Goal: Task Accomplishment & Management: Use online tool/utility

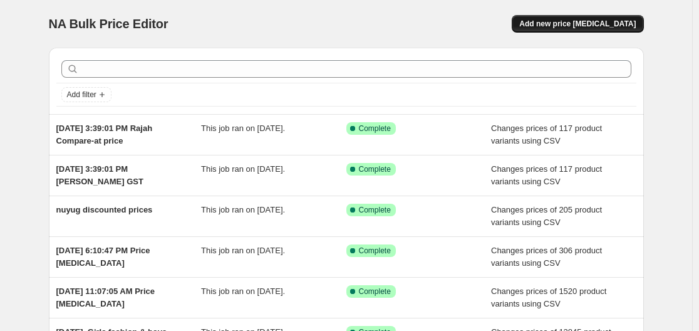
click at [577, 24] on span "Add new price [MEDICAL_DATA]" at bounding box center [578, 24] width 117 height 10
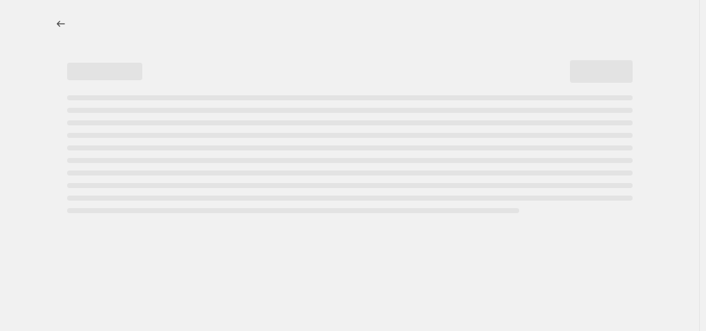
select select "percentage"
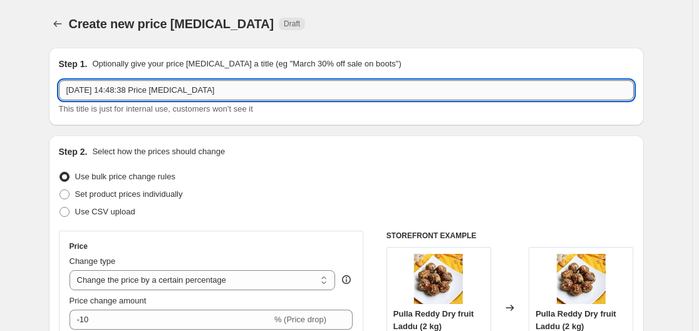
click at [157, 88] on input "1 Oct 2025, 14:48:38 Price change job" at bounding box center [346, 90] width 575 height 20
type input "p"
type input "Packs Price Zero"
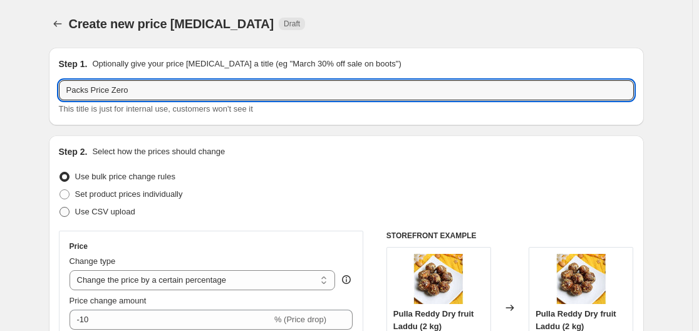
click at [113, 212] on span "Use CSV upload" at bounding box center [105, 211] width 60 height 9
click at [60, 207] on input "Use CSV upload" at bounding box center [60, 207] width 1 height 1
radio input "true"
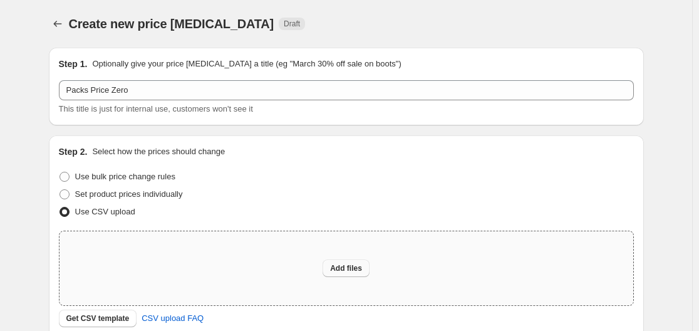
click at [342, 269] on span "Add files" at bounding box center [346, 268] width 32 height 10
type input "C:\fakepath\csv_template_user_6854 - Sheet1.csv"
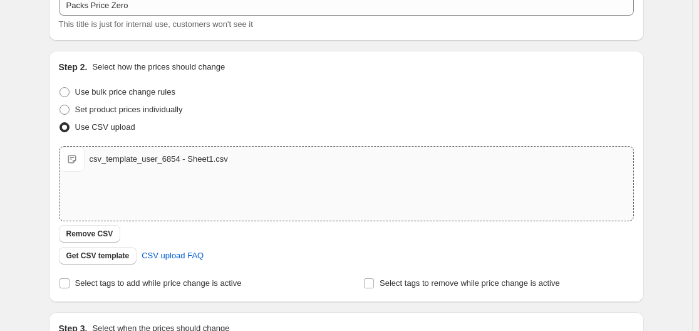
scroll to position [188, 0]
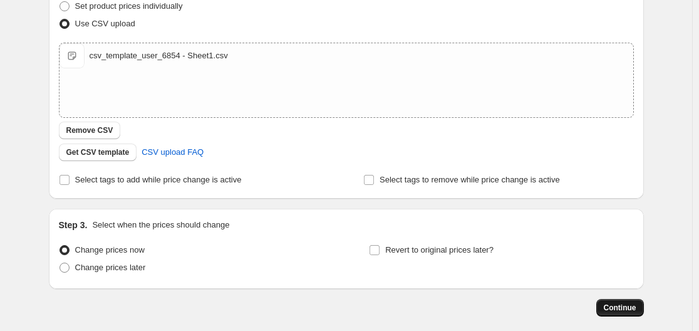
click at [614, 305] on span "Continue" at bounding box center [620, 308] width 33 height 10
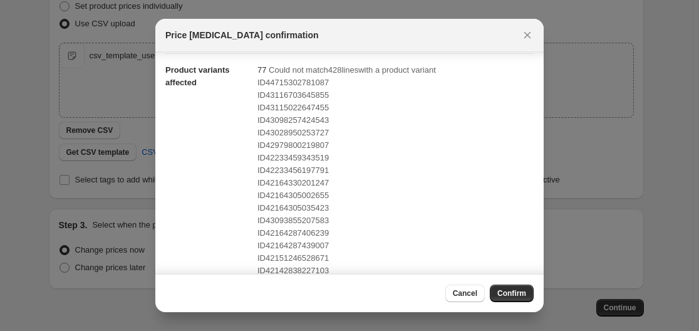
scroll to position [0, 0]
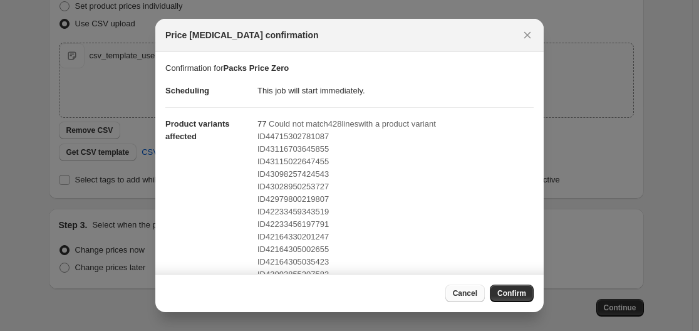
click at [468, 296] on span "Cancel" at bounding box center [465, 293] width 24 height 10
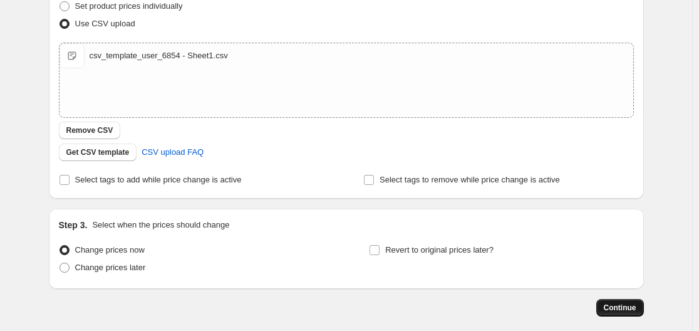
click at [615, 311] on span "Continue" at bounding box center [620, 308] width 33 height 10
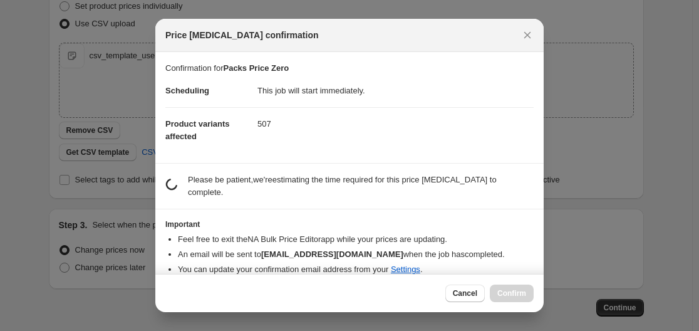
scroll to position [0, 0]
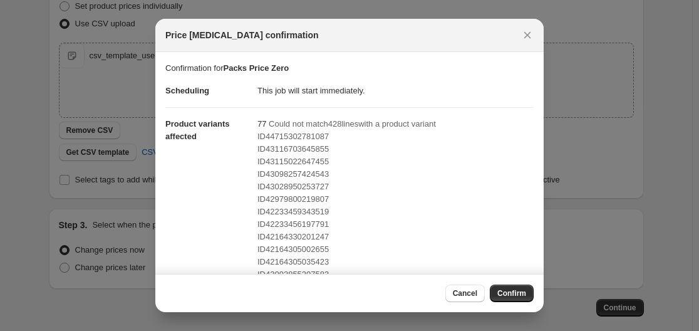
drag, startPoint x: 470, startPoint y: 296, endPoint x: 466, endPoint y: 286, distance: 10.9
click at [469, 295] on span "Cancel" at bounding box center [465, 293] width 24 height 10
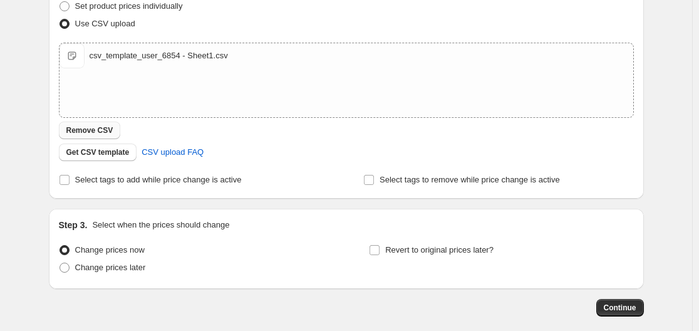
click at [97, 127] on span "Remove CSV" at bounding box center [89, 130] width 47 height 10
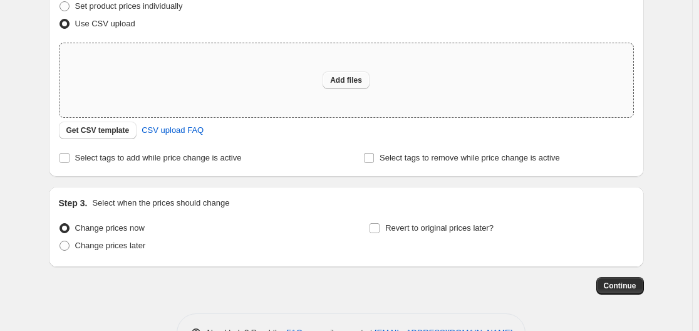
click at [357, 79] on span "Add files" at bounding box center [346, 80] width 32 height 10
type input "C:\fakepath\csv_template_user_6854 - Sheet1 (1).csv"
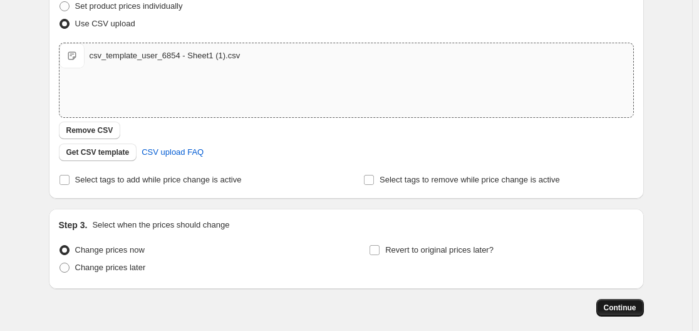
click at [622, 304] on span "Continue" at bounding box center [620, 308] width 33 height 10
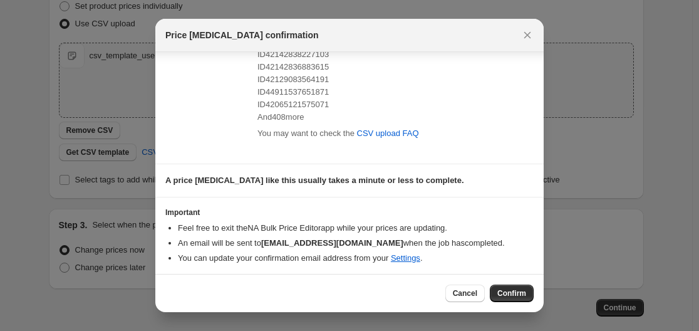
scroll to position [273, 0]
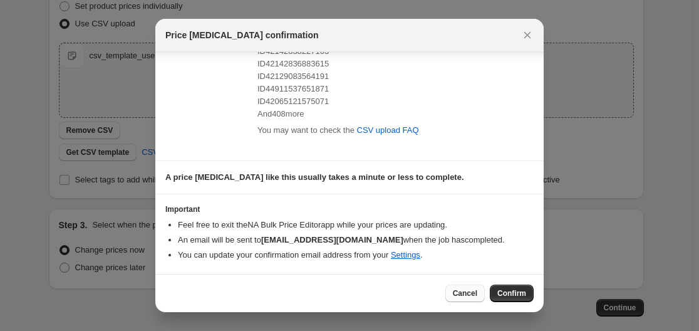
click at [458, 289] on span "Cancel" at bounding box center [465, 293] width 24 height 10
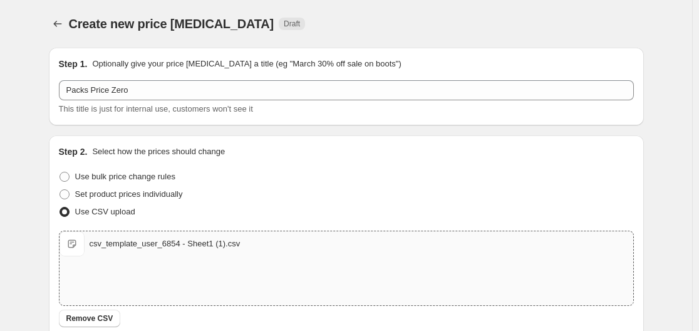
scroll to position [188, 0]
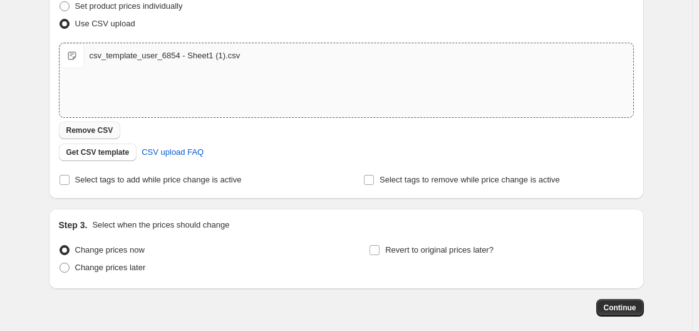
click at [111, 128] on span "Remove CSV" at bounding box center [89, 130] width 47 height 10
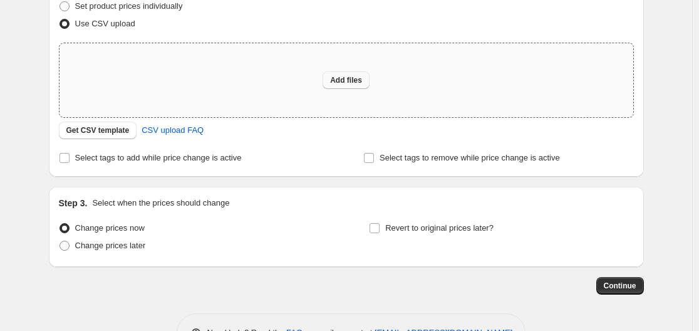
click at [360, 81] on span "Add files" at bounding box center [346, 80] width 32 height 10
type input "C:\fakepath\csv_template_user_6854 - Sheet1 (2).csv"
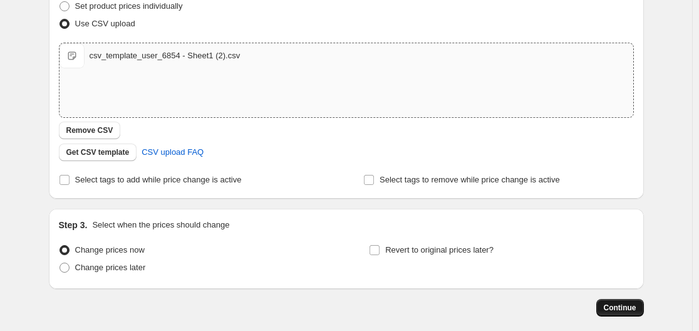
click at [611, 300] on button "Continue" at bounding box center [621, 308] width 48 height 18
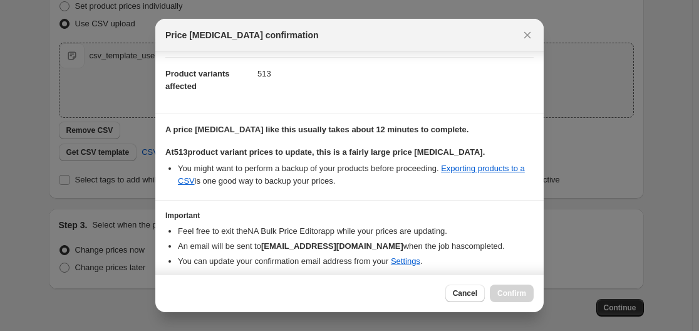
scroll to position [95, 0]
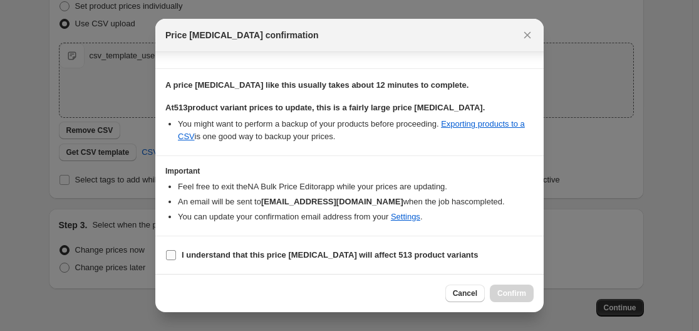
click at [248, 256] on b "I understand that this price change job will affect 513 product variants" at bounding box center [330, 254] width 296 height 9
click at [176, 256] on input "I understand that this price change job will affect 513 product variants" at bounding box center [171, 255] width 10 height 10
checkbox input "true"
click at [503, 293] on span "Confirm" at bounding box center [512, 293] width 29 height 10
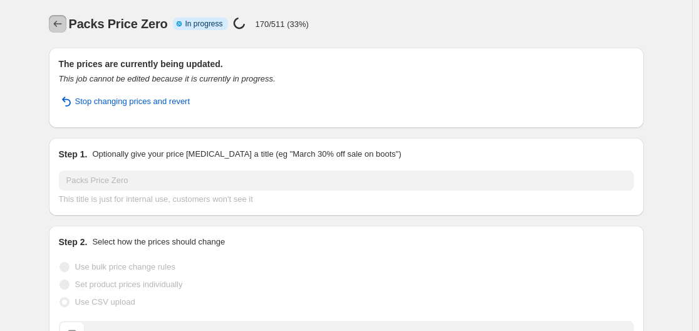
click at [62, 26] on icon "Price change jobs" at bounding box center [57, 24] width 13 height 13
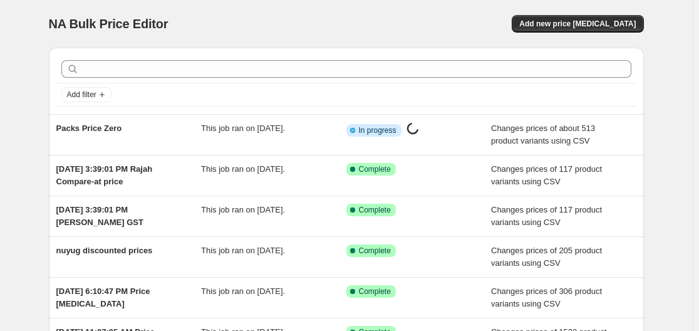
click at [277, 124] on span "This job ran on 1 October 2025." at bounding box center [243, 127] width 84 height 9
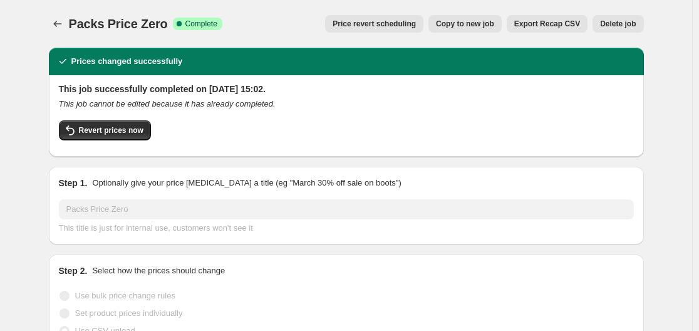
click at [530, 25] on span "Export Recap CSV" at bounding box center [548, 24] width 66 height 10
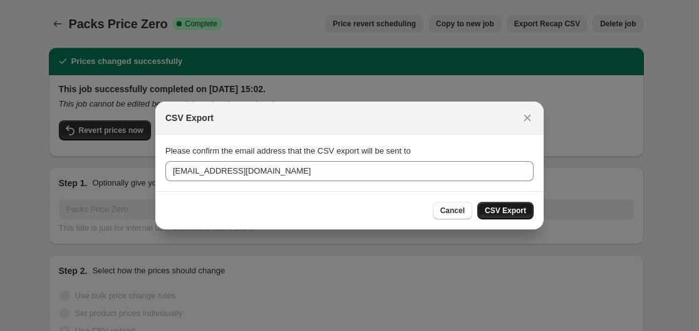
click at [493, 209] on span "CSV Export" at bounding box center [505, 211] width 41 height 10
